Goal: Information Seeking & Learning: Learn about a topic

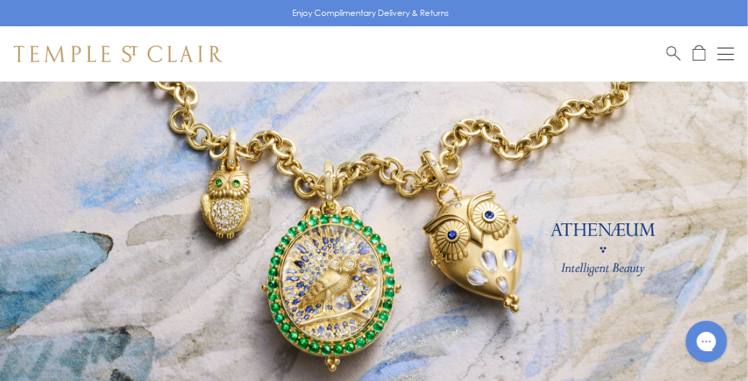
scroll to position [45, 0]
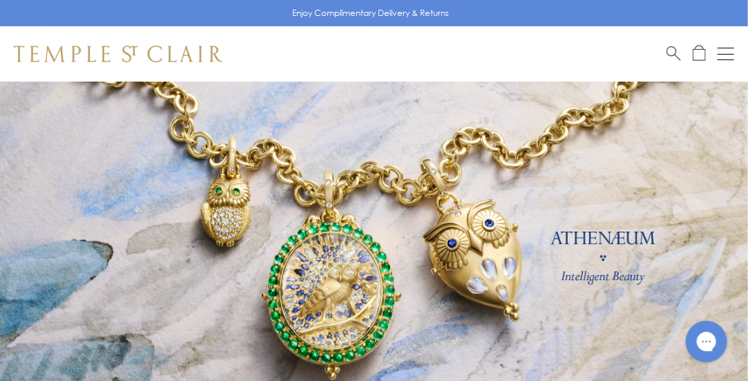
click at [481, 245] on link at bounding box center [374, 261] width 748 height 449
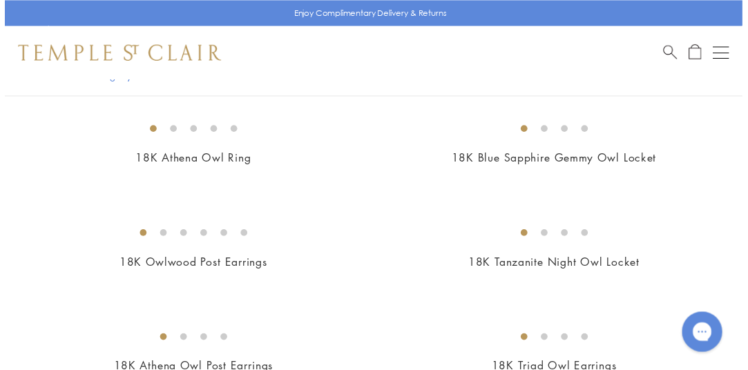
scroll to position [815, 0]
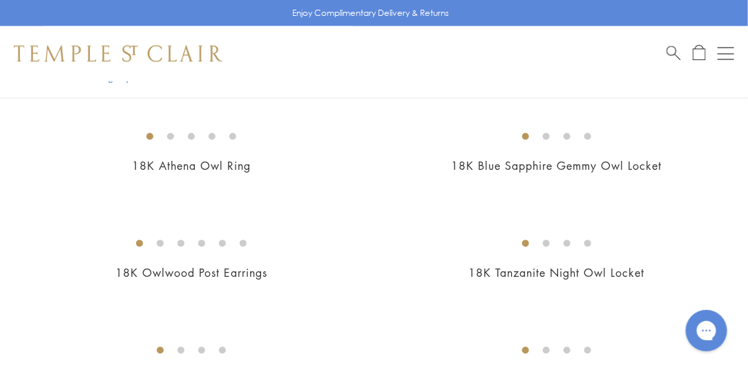
click at [0, 0] on img at bounding box center [0, 0] width 0 height 0
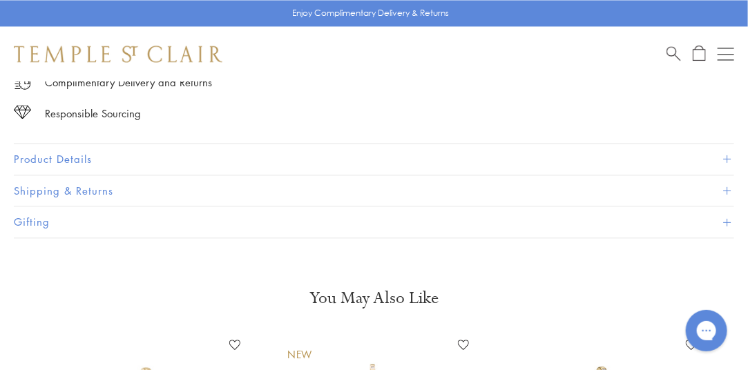
scroll to position [942, 0]
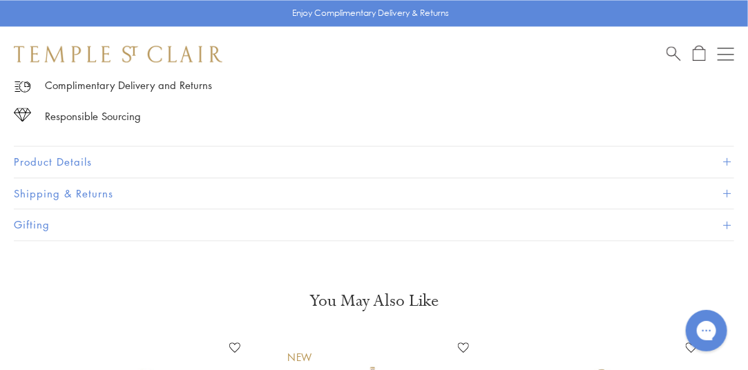
click at [52, 162] on button "Product Details" at bounding box center [374, 161] width 720 height 31
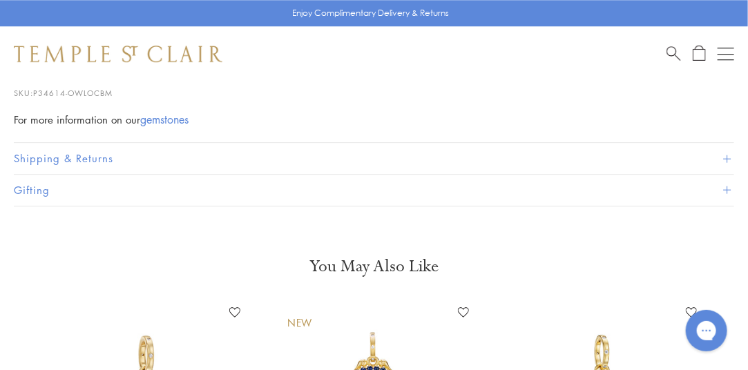
scroll to position [1487, 0]
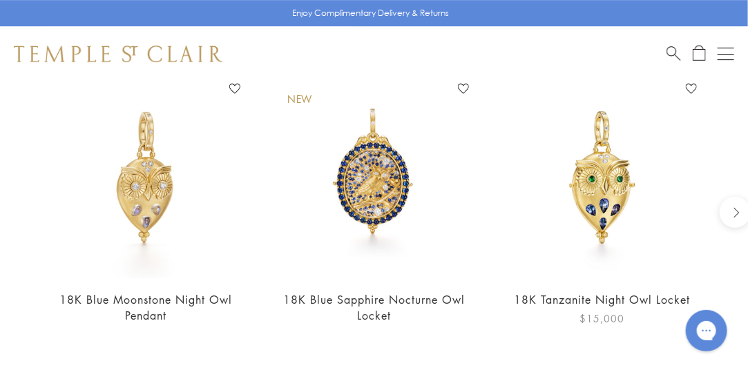
click at [600, 218] on img at bounding box center [602, 178] width 200 height 200
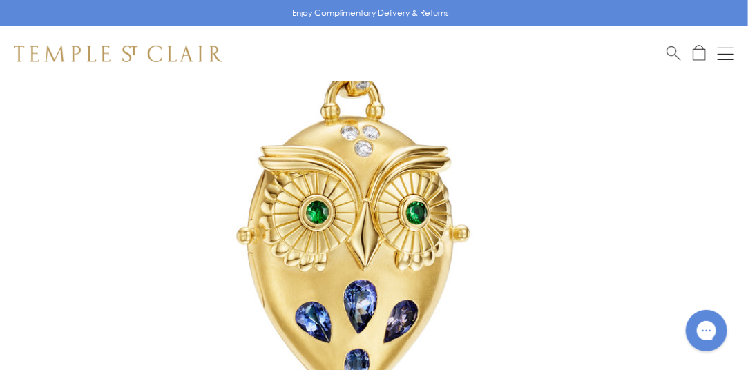
scroll to position [234, 0]
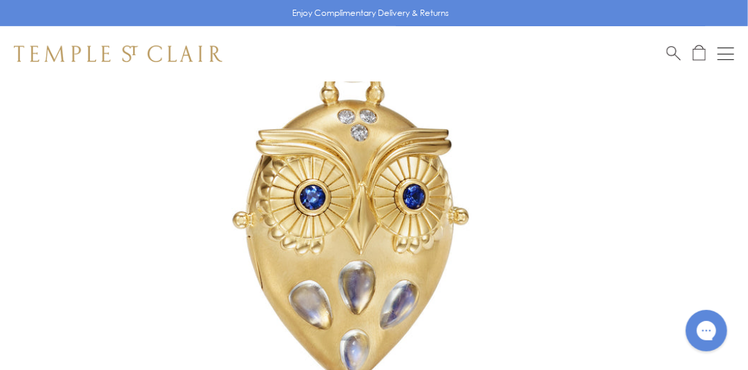
scroll to position [219, 0]
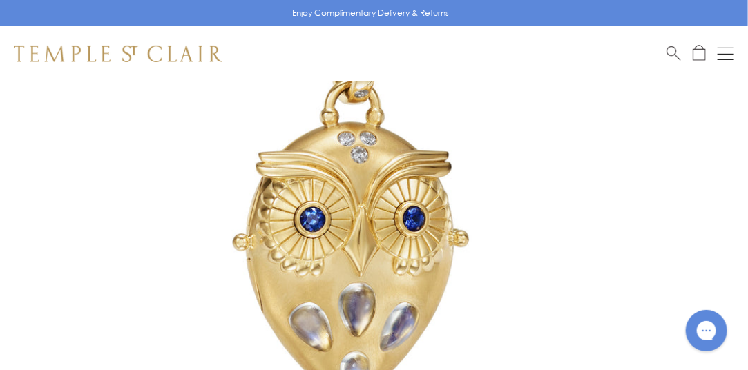
click at [376, 282] on img at bounding box center [353, 216] width 707 height 707
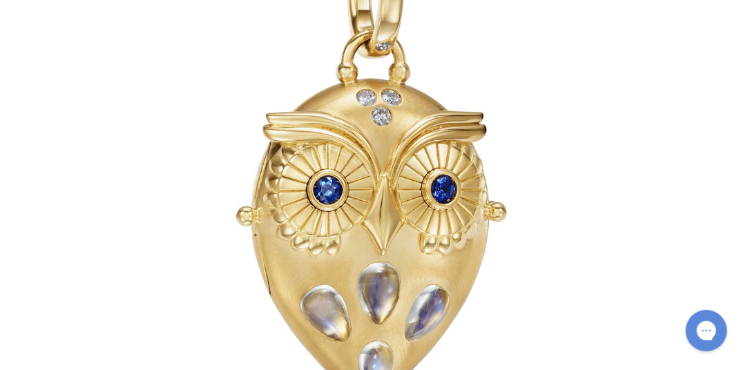
click at [376, 282] on div at bounding box center [374, 185] width 748 height 370
click at [422, 323] on button at bounding box center [424, 316] width 31 height 31
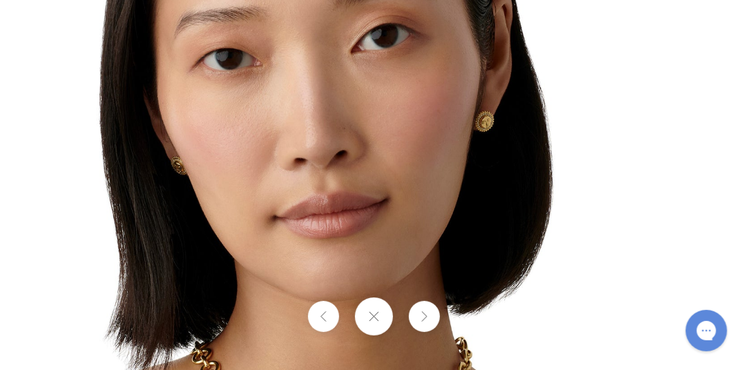
scroll to position [635, 0]
